Goal: Task Accomplishment & Management: Use online tool/utility

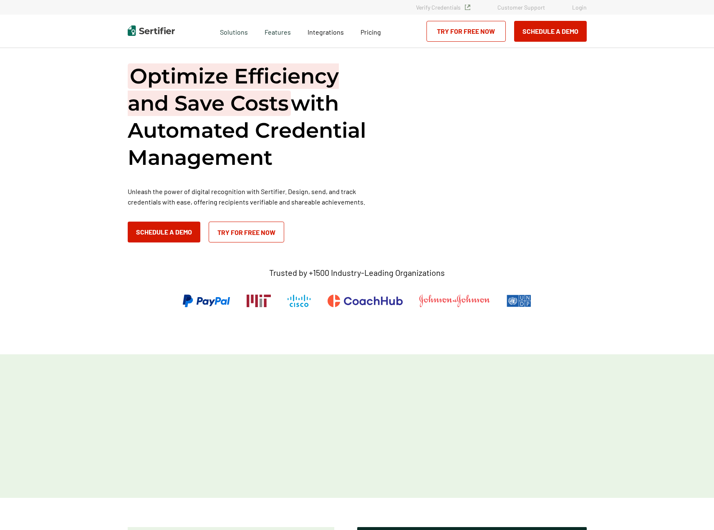
click at [578, 7] on link "Login" at bounding box center [579, 7] width 15 height 7
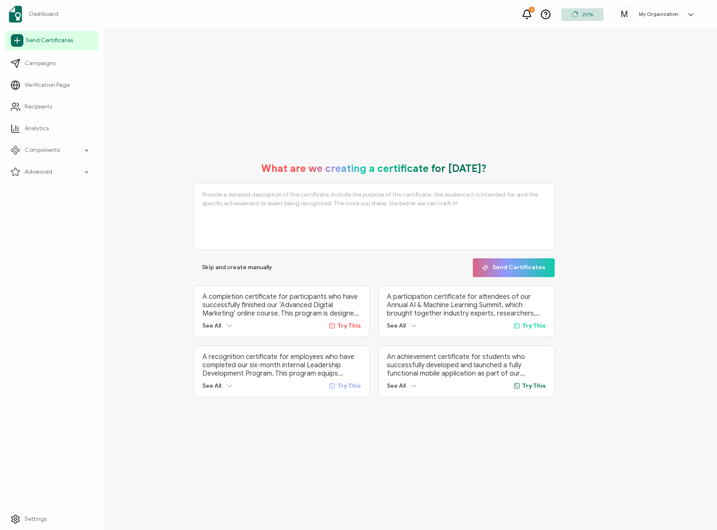
click at [30, 42] on span "Send Certificates" at bounding box center [49, 40] width 47 height 8
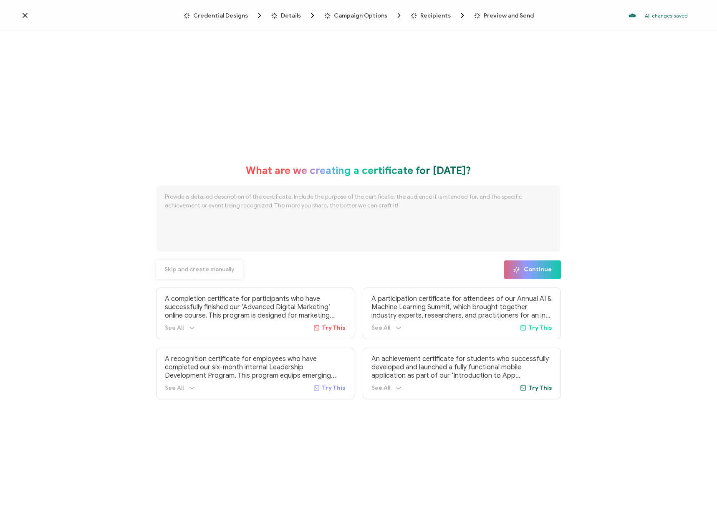
click at [210, 269] on span "Skip and create manually" at bounding box center [200, 270] width 70 height 6
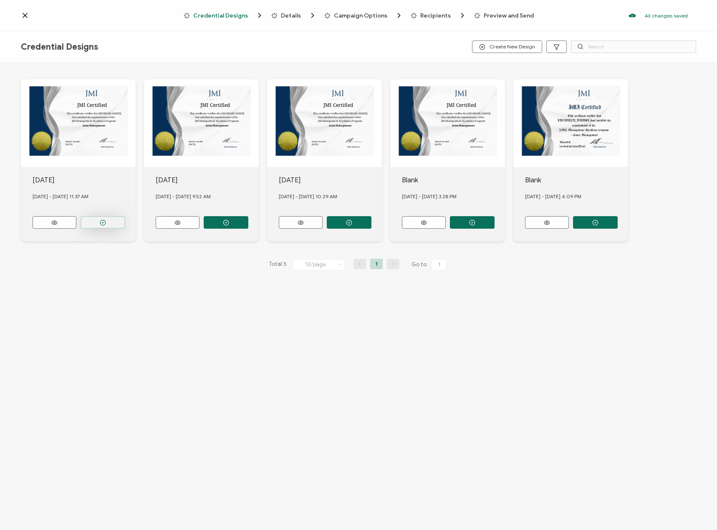
click at [105, 220] on icon "button" at bounding box center [103, 223] width 6 height 6
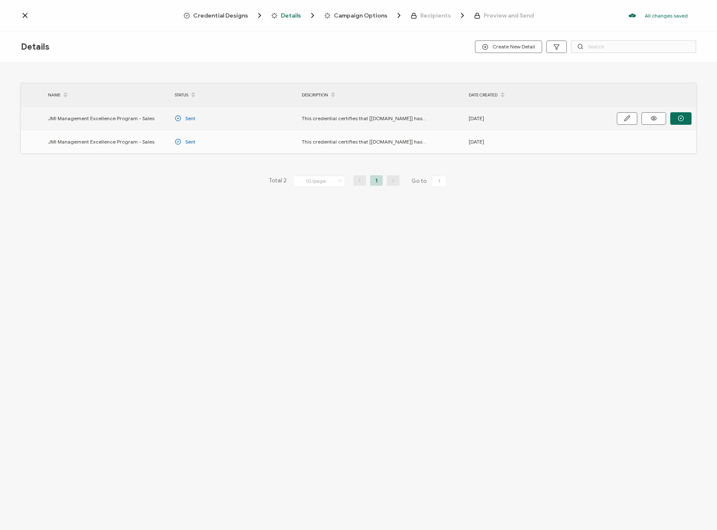
click at [683, 117] on icon "button" at bounding box center [681, 118] width 6 height 6
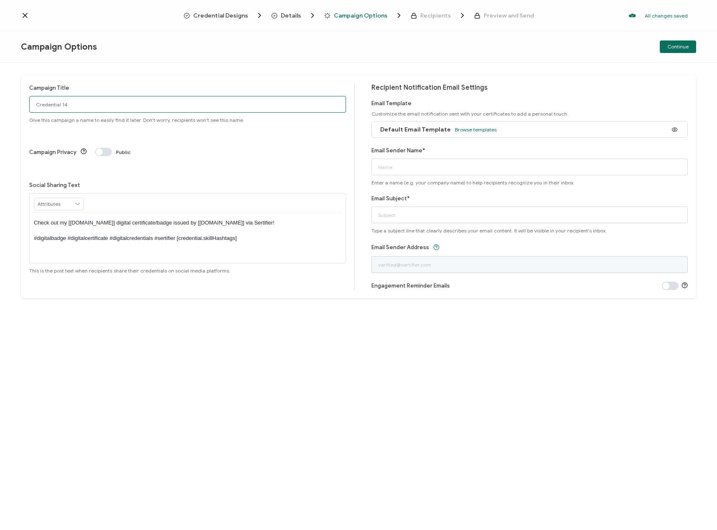
drag, startPoint x: 82, startPoint y: 104, endPoint x: 4, endPoint y: 102, distance: 78.1
click at [4, 102] on div "Campaign Title Credential 14 Give this campaign a name to easily find it later.…" at bounding box center [358, 297] width 717 height 468
type input "Cohort 4"
click at [156, 75] on div "Campaign Title Cohort 4 Give this campaign a name to easily find it later. Don'…" at bounding box center [359, 186] width 676 height 223
drag, startPoint x: 258, startPoint y: 190, endPoint x: 227, endPoint y: 190, distance: 30.5
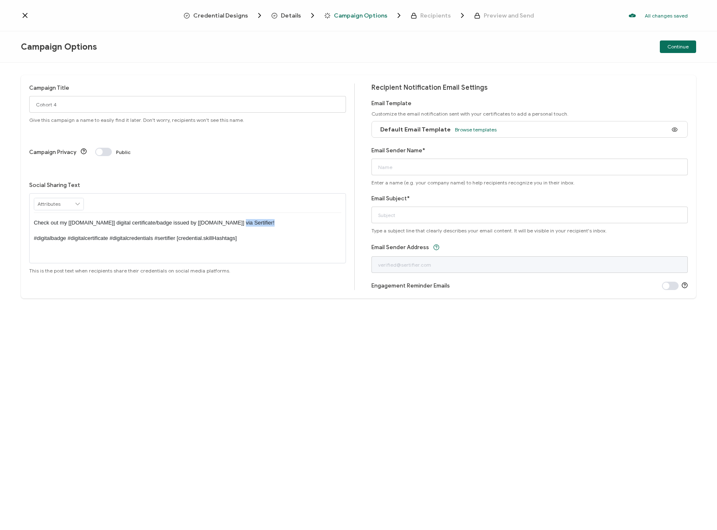
click at [227, 219] on p "Check out my [[DOMAIN_NAME]] digital certificate/badge issued by [[DOMAIN_NAME]…" at bounding box center [188, 230] width 308 height 23
click at [470, 130] on span "Browse templates" at bounding box center [476, 130] width 42 height 6
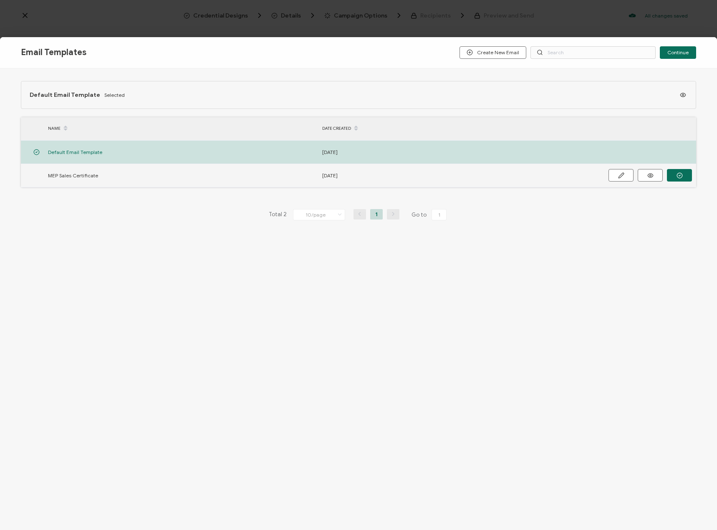
click at [88, 178] on span "MEP Sales Certificate" at bounding box center [73, 176] width 50 height 10
click at [0, 0] on button "button" at bounding box center [0, 0] width 0 height 0
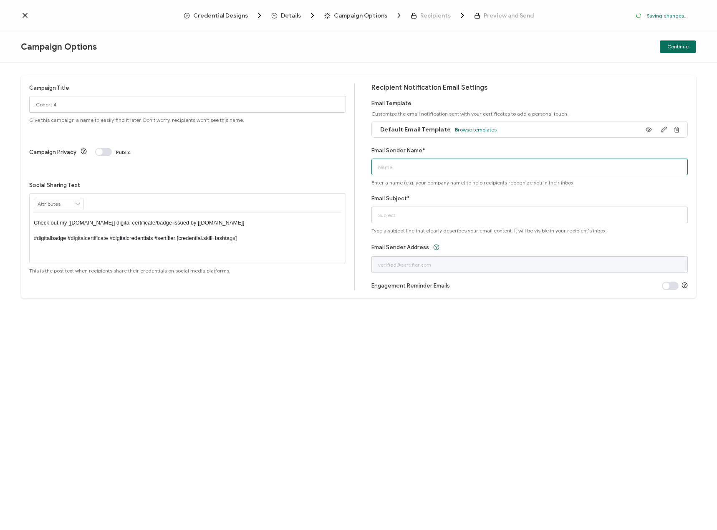
click at [418, 160] on input "Email Sender Name*" at bounding box center [530, 167] width 317 height 17
click at [403, 170] on input "Email Sender Name*" at bounding box center [530, 167] width 317 height 17
type input "[PERSON_NAME]"
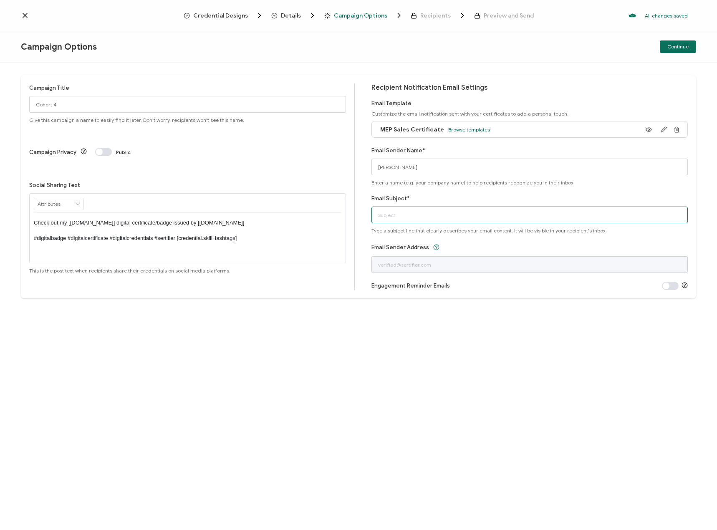
click at [430, 222] on input "Email Subject*" at bounding box center [530, 215] width 317 height 17
type input "Your JMI Management Excellence Program Certificate"
click at [680, 44] on span "Continue" at bounding box center [678, 46] width 21 height 5
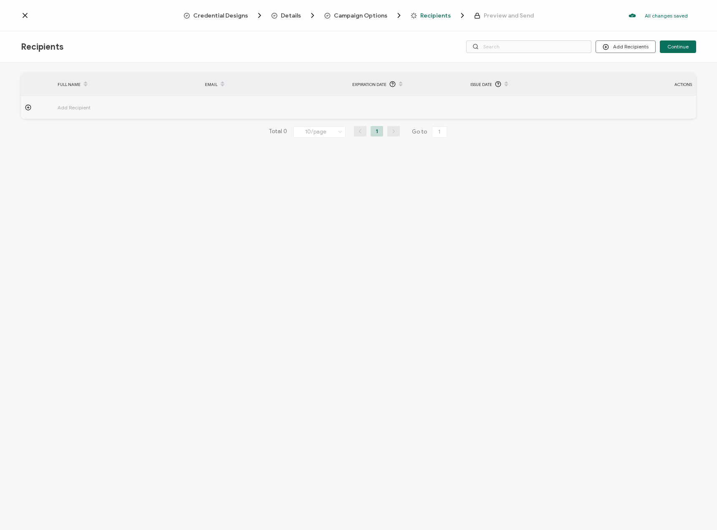
click at [28, 106] on icon at bounding box center [28, 107] width 6 height 6
click at [104, 129] on input "text" at bounding box center [94, 130] width 73 height 13
type input "K"
type input "Ka"
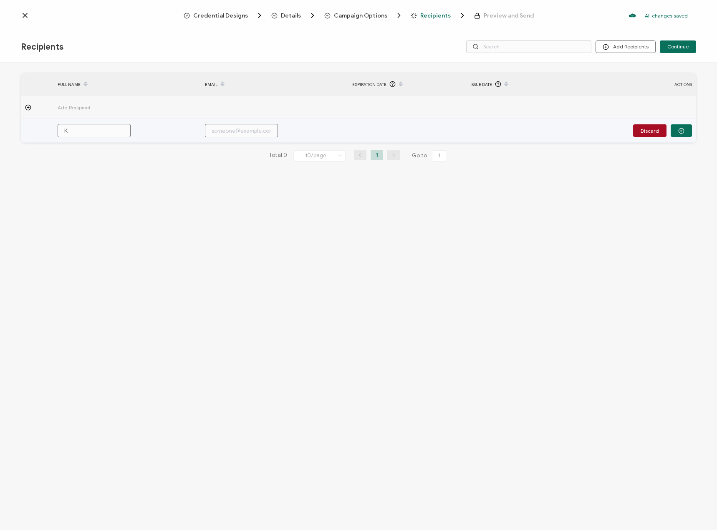
type input "Ka"
type input "Kar"
type input "[PERSON_NAME]"
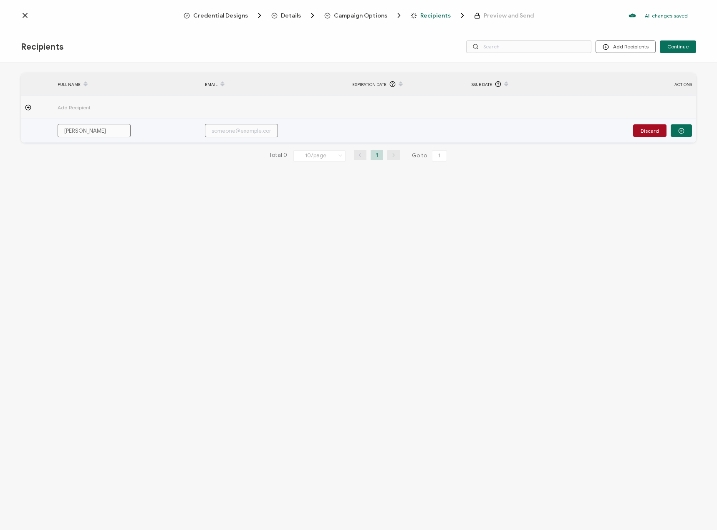
type input "[PERSON_NAME]"
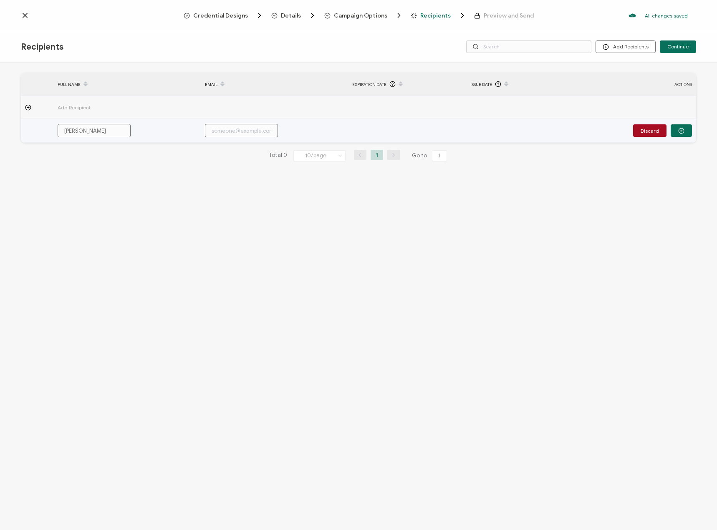
type input "[PERSON_NAME]"
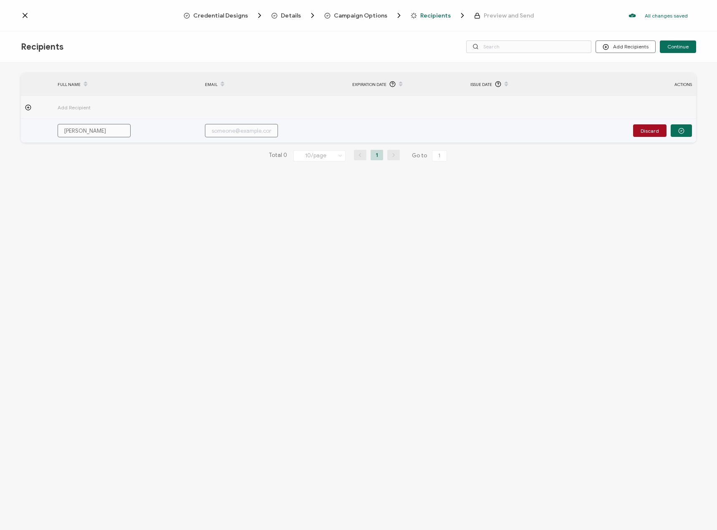
type input "[PERSON_NAME]"
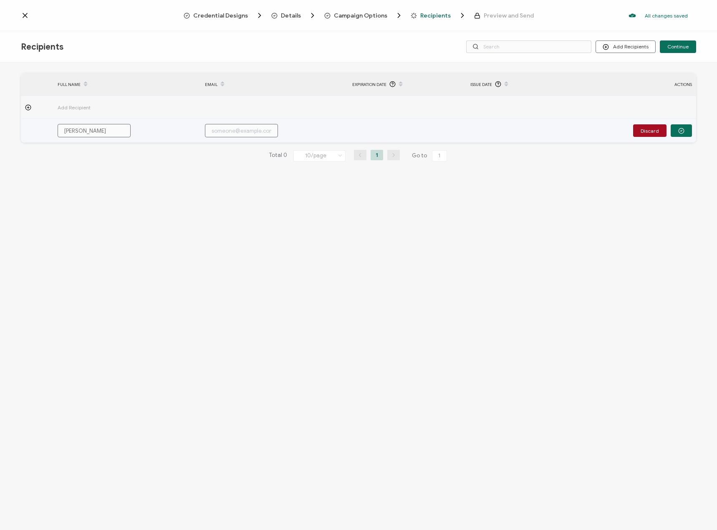
click at [233, 128] on input "text" at bounding box center [241, 130] width 73 height 13
click at [236, 133] on input "text" at bounding box center [241, 130] width 73 height 13
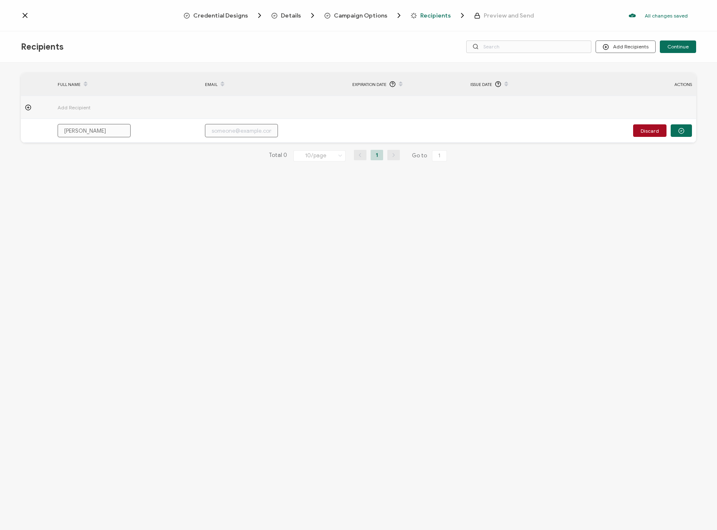
paste input "[EMAIL_ADDRESS][DOMAIN_NAME]"
type input "[EMAIL_ADDRESS][DOMAIN_NAME]"
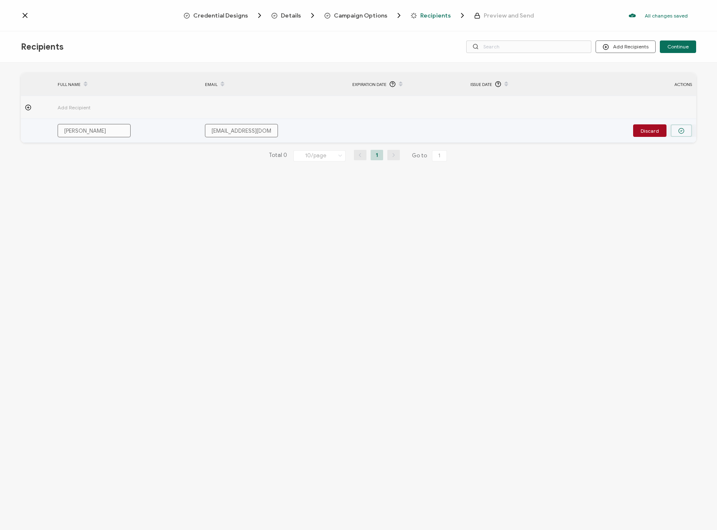
type input "[EMAIL_ADDRESS][DOMAIN_NAME]"
click at [681, 127] on button "button" at bounding box center [681, 130] width 21 height 13
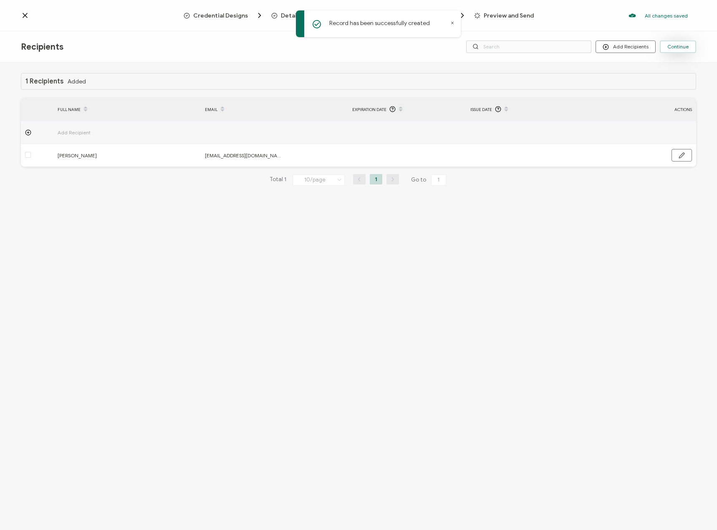
click at [683, 46] on span "Continue" at bounding box center [678, 46] width 21 height 5
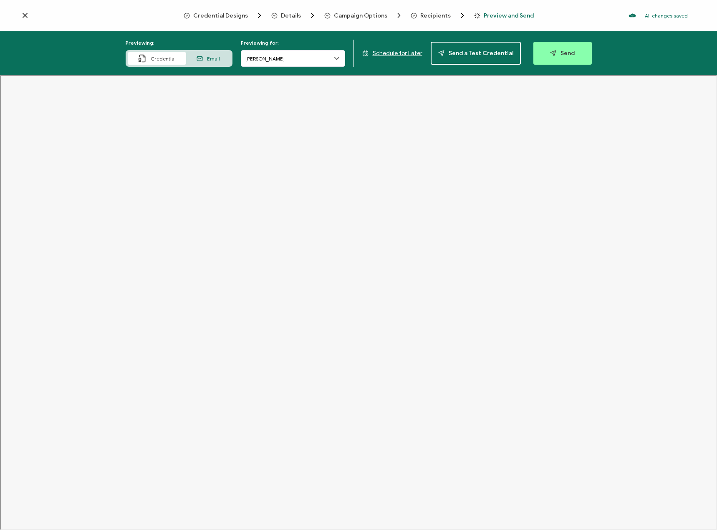
click at [213, 59] on span "Email" at bounding box center [213, 59] width 13 height 6
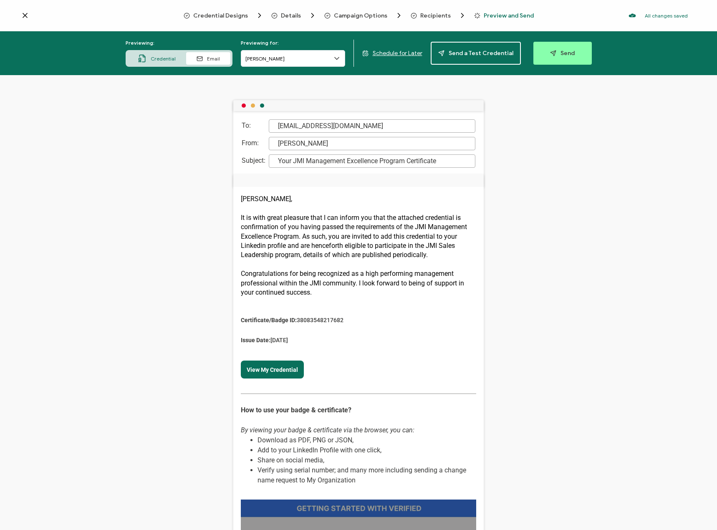
click at [161, 60] on span "Credential" at bounding box center [163, 59] width 25 height 6
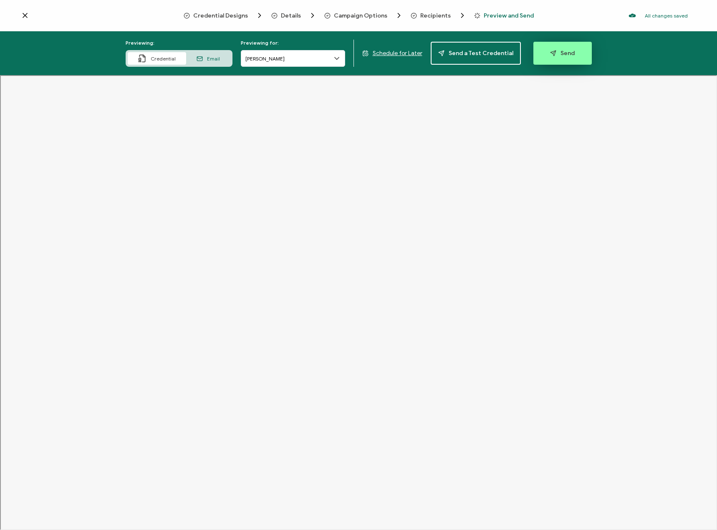
click at [568, 54] on span "Send" at bounding box center [562, 53] width 25 height 6
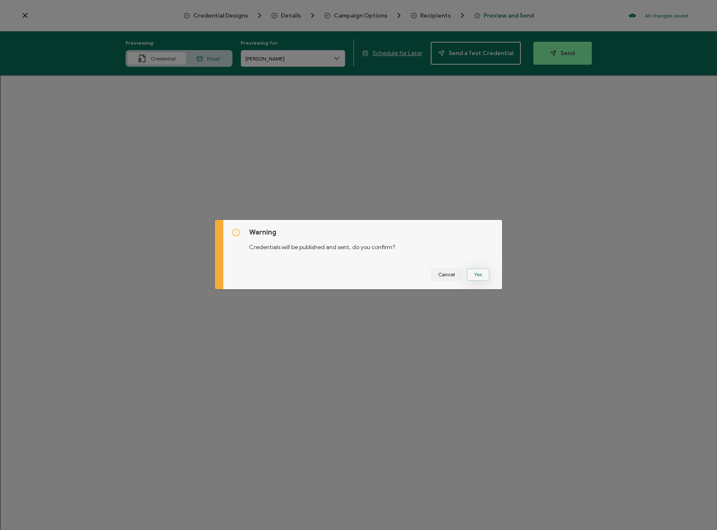
click at [476, 276] on button "Yes" at bounding box center [478, 275] width 23 height 13
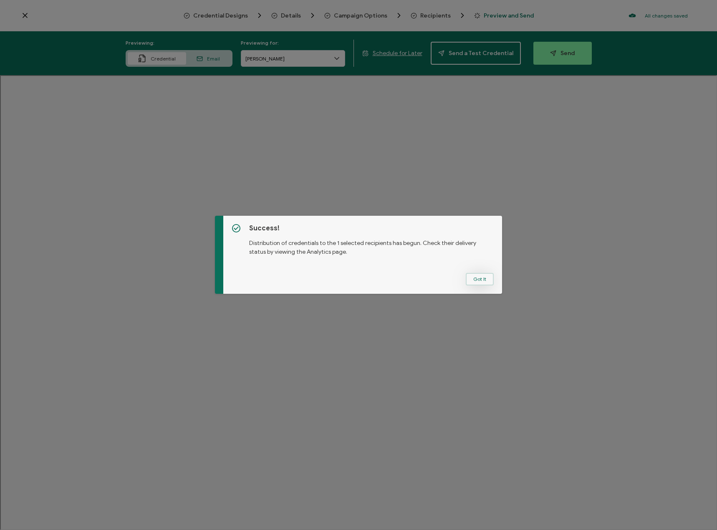
click at [476, 280] on button "Got It" at bounding box center [480, 279] width 28 height 13
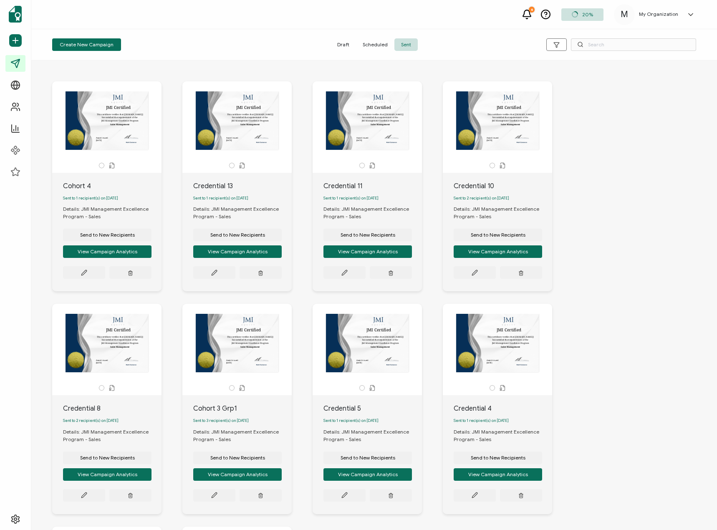
click at [111, 122] on div "JMI Certified This certificate verifies that [[DOMAIN_NAME]] has satisfied the …" at bounding box center [107, 120] width 88 height 58
click at [126, 131] on div "JMI Certified This certificate verifies that [[DOMAIN_NAME]] has satisfied the …" at bounding box center [107, 120] width 88 height 58
click at [127, 132] on div "JMI Certified This certificate verifies that [[DOMAIN_NAME]] has satisfied the …" at bounding box center [107, 120] width 88 height 58
click at [97, 104] on div "JMI Certified This certificate verifies that [[DOMAIN_NAME]] has satisfied the …" at bounding box center [107, 120] width 88 height 58
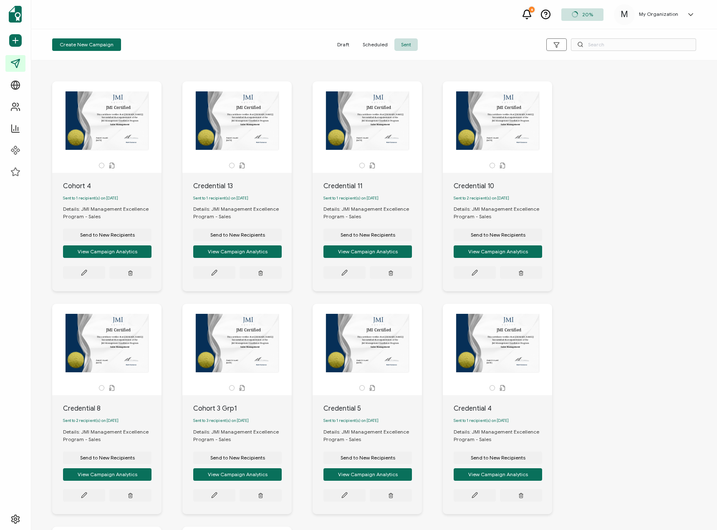
click at [379, 44] on span "Scheduled" at bounding box center [375, 44] width 38 height 13
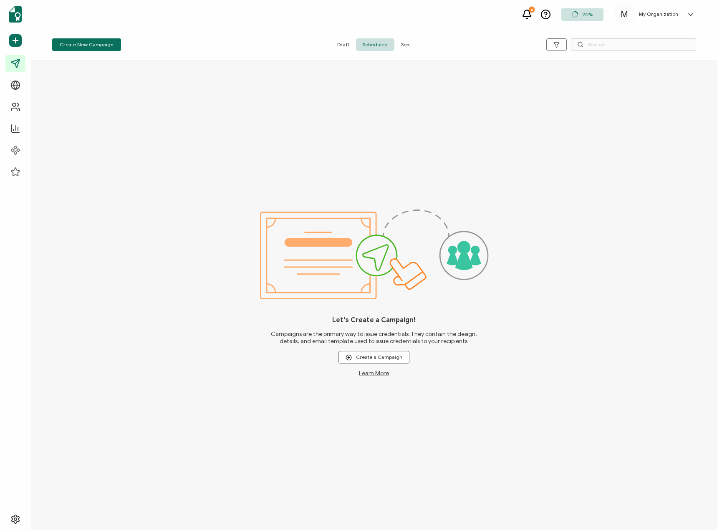
click at [405, 41] on span "Sent" at bounding box center [406, 44] width 23 height 13
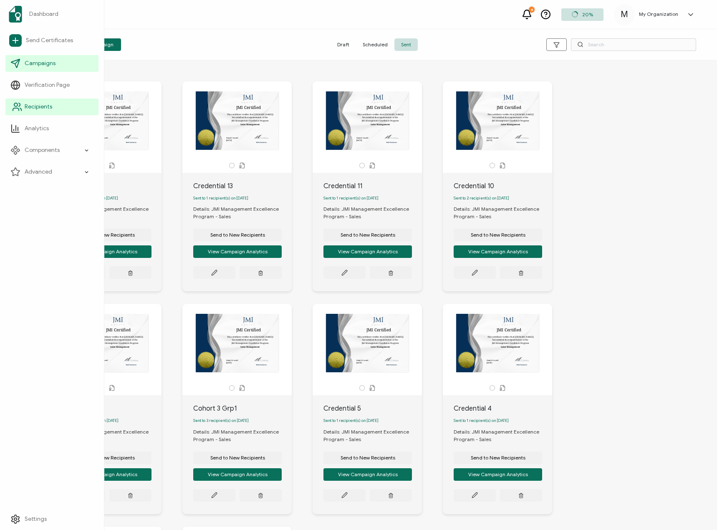
click at [23, 104] on link "Recipients" at bounding box center [51, 107] width 93 height 17
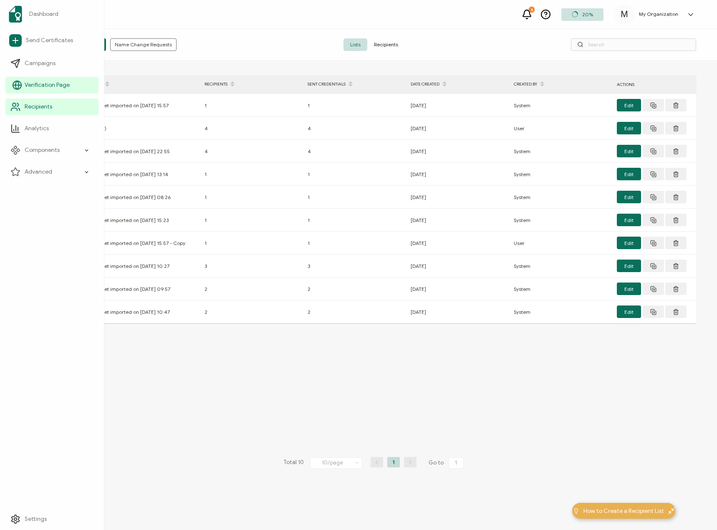
click at [41, 85] on span "Verification Page" at bounding box center [47, 85] width 45 height 8
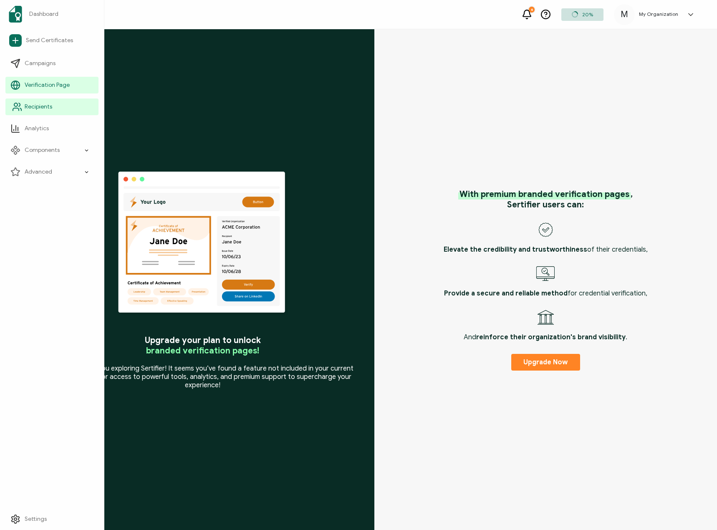
click at [39, 97] on li "Recipients" at bounding box center [51, 107] width 93 height 22
click at [37, 104] on span "Recipients" at bounding box center [39, 107] width 28 height 8
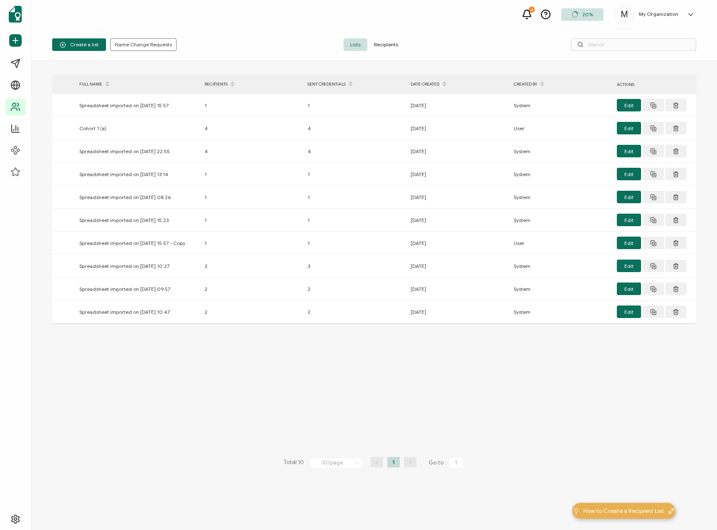
click at [382, 45] on span "Recipients" at bounding box center [386, 44] width 38 height 13
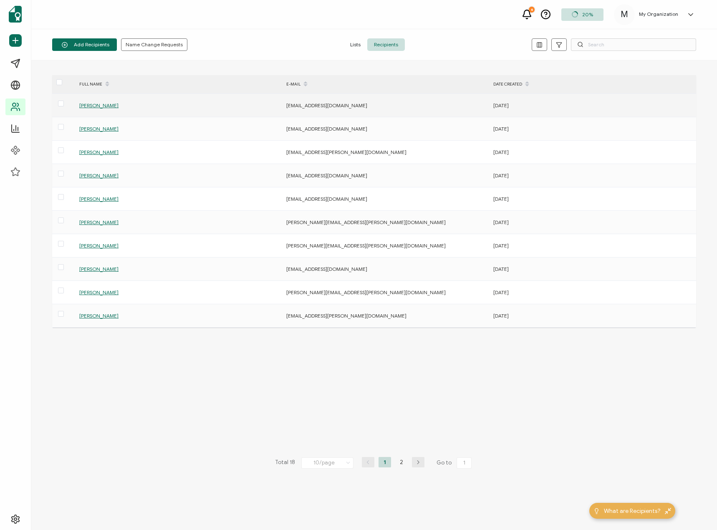
click at [100, 107] on span "[PERSON_NAME]" at bounding box center [98, 105] width 39 height 6
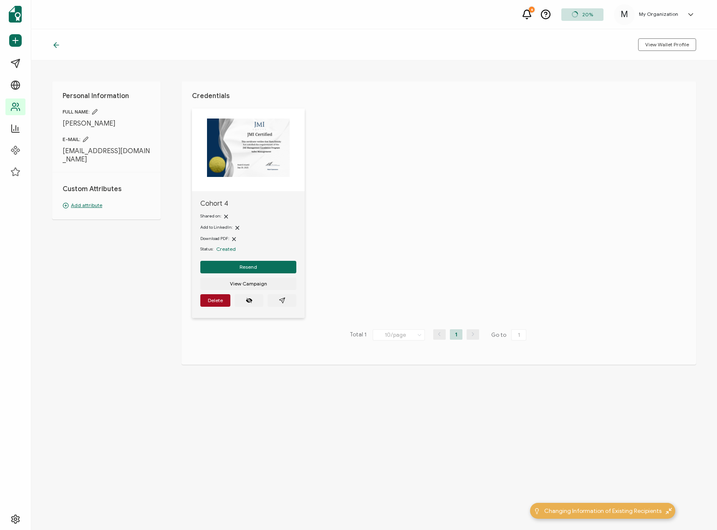
click at [238, 149] on img at bounding box center [248, 148] width 83 height 58
click at [264, 146] on img at bounding box center [248, 148] width 83 height 58
click at [238, 124] on img at bounding box center [248, 148] width 83 height 58
click at [284, 300] on icon "paper plane outline" at bounding box center [282, 300] width 7 height 7
